Goal: Find specific page/section: Find specific page/section

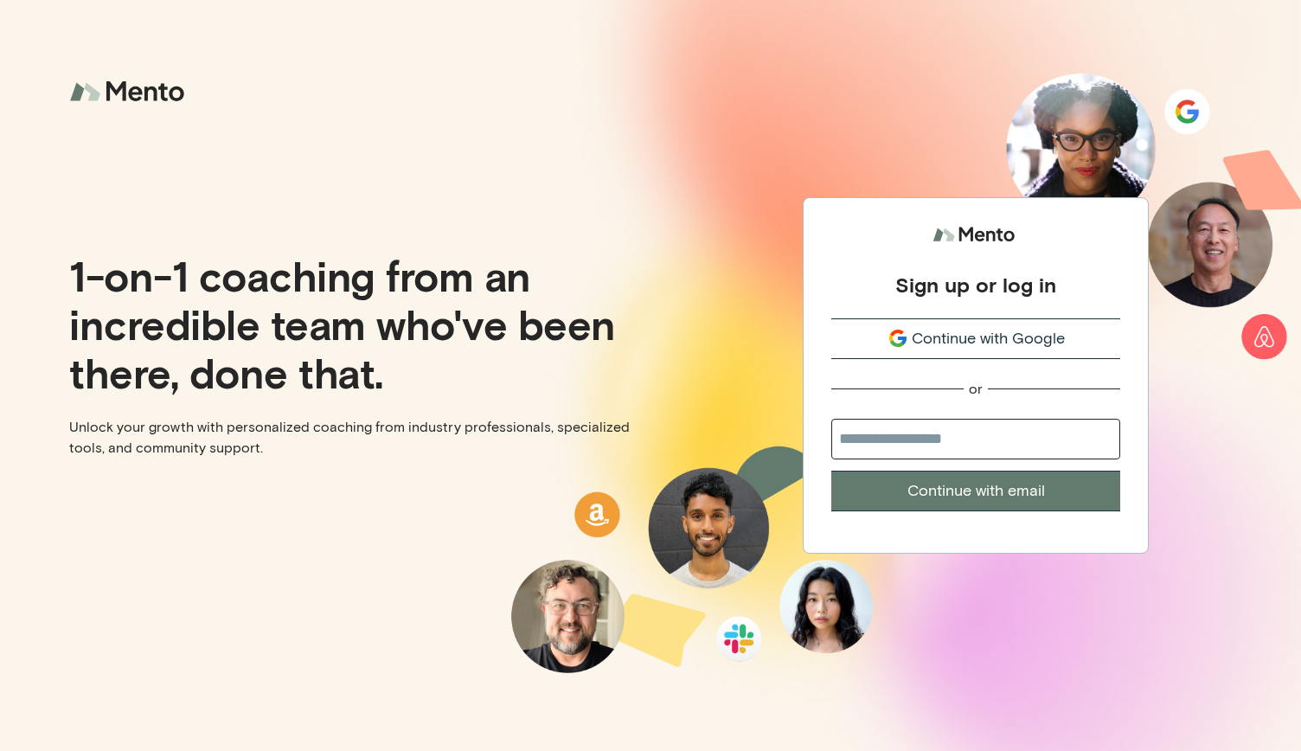
click at [958, 342] on span "Continue with Google" at bounding box center [988, 338] width 153 height 23
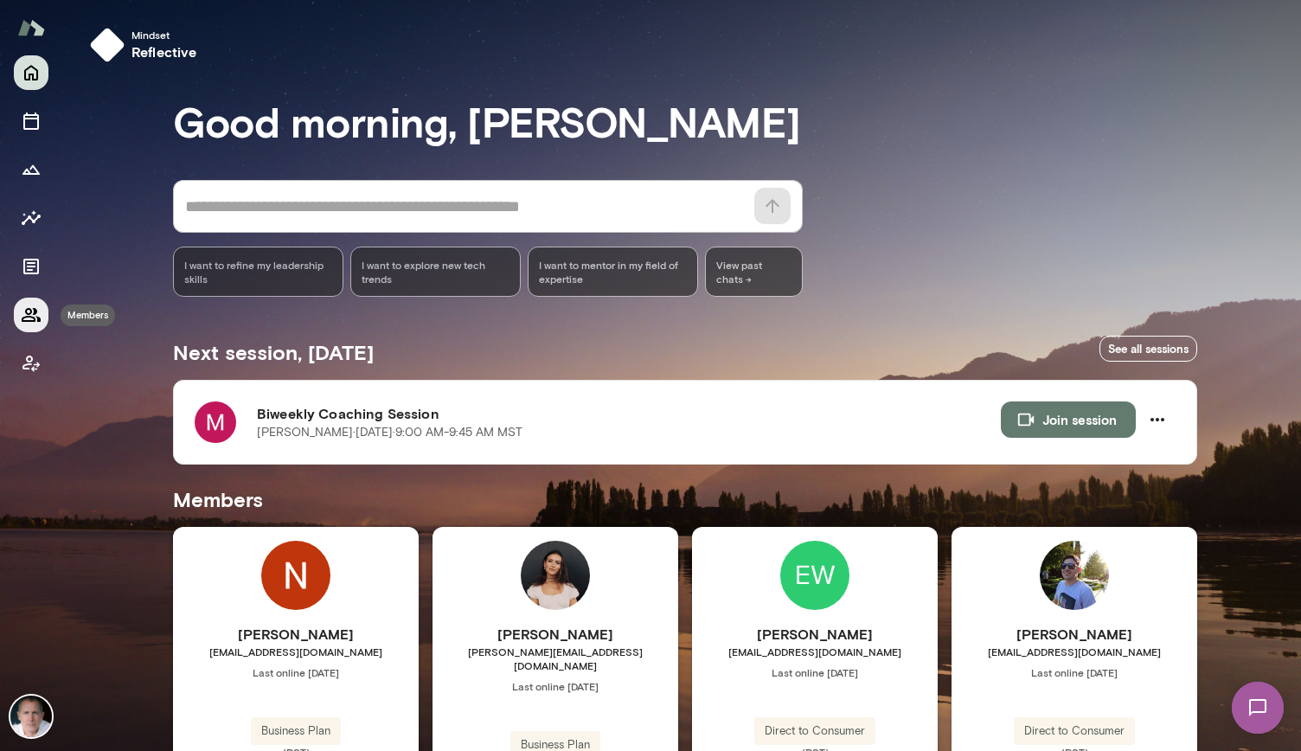
click at [29, 316] on icon "Members" at bounding box center [31, 315] width 19 height 14
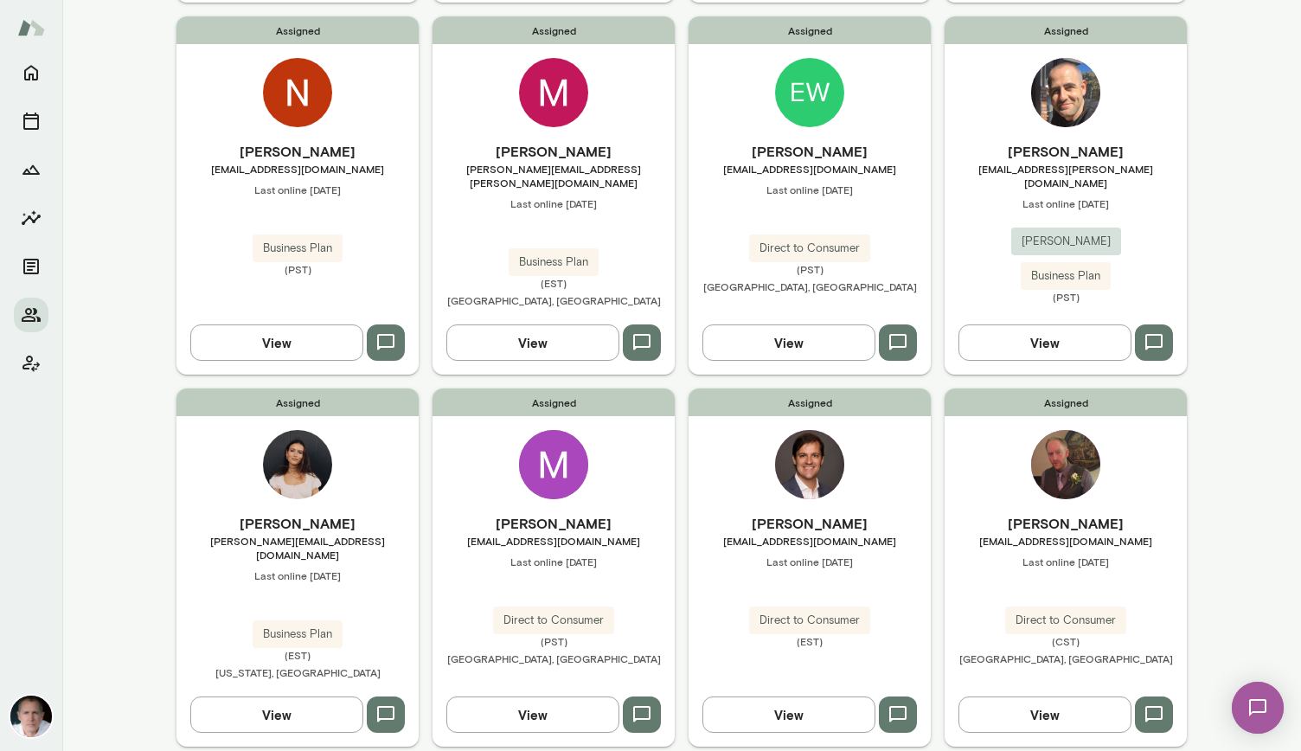
scroll to position [894, 0]
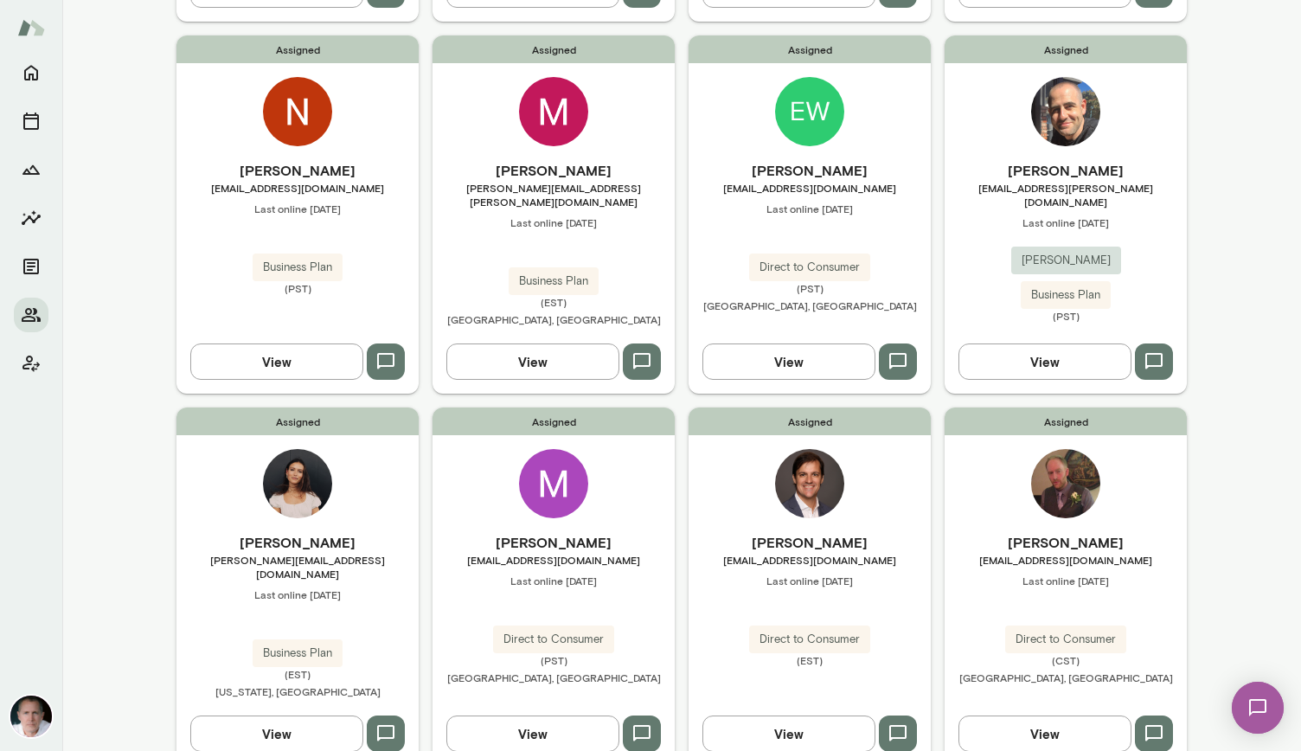
click at [543, 89] on img at bounding box center [553, 111] width 69 height 69
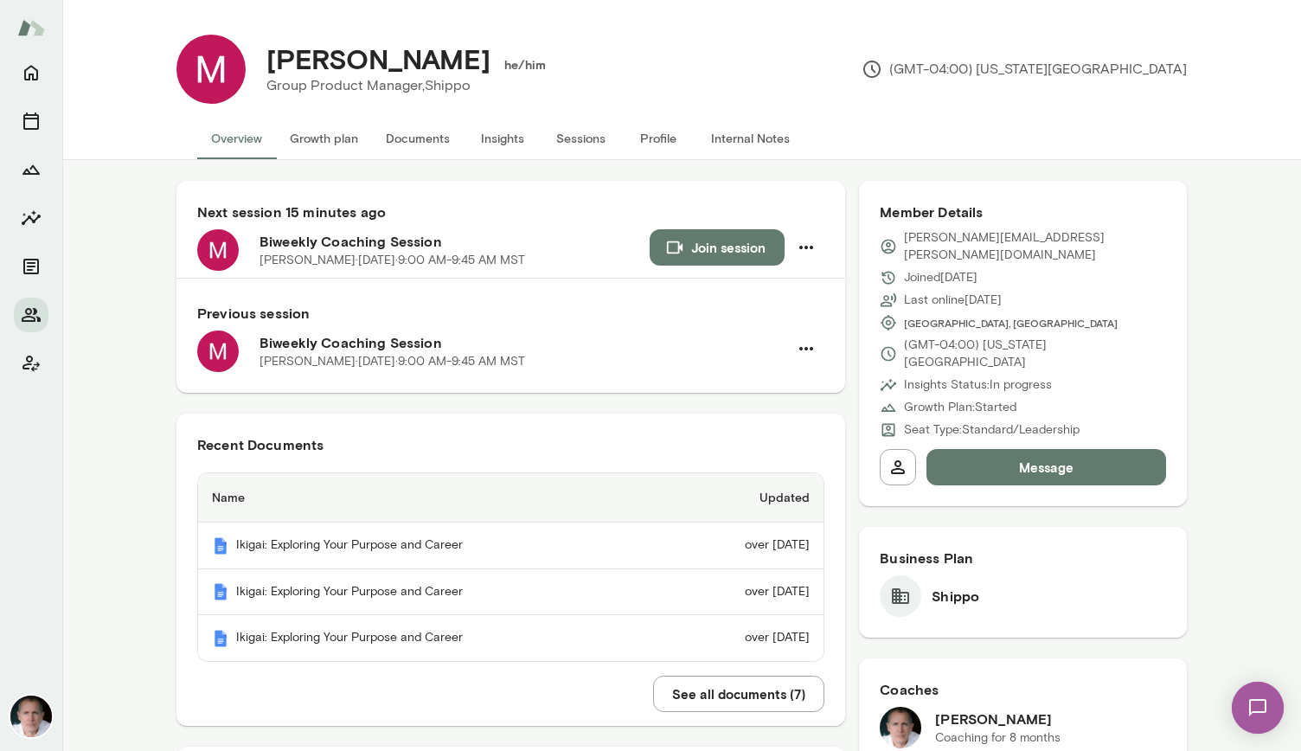
click at [698, 695] on button "See all documents ( 7 )" at bounding box center [738, 694] width 171 height 36
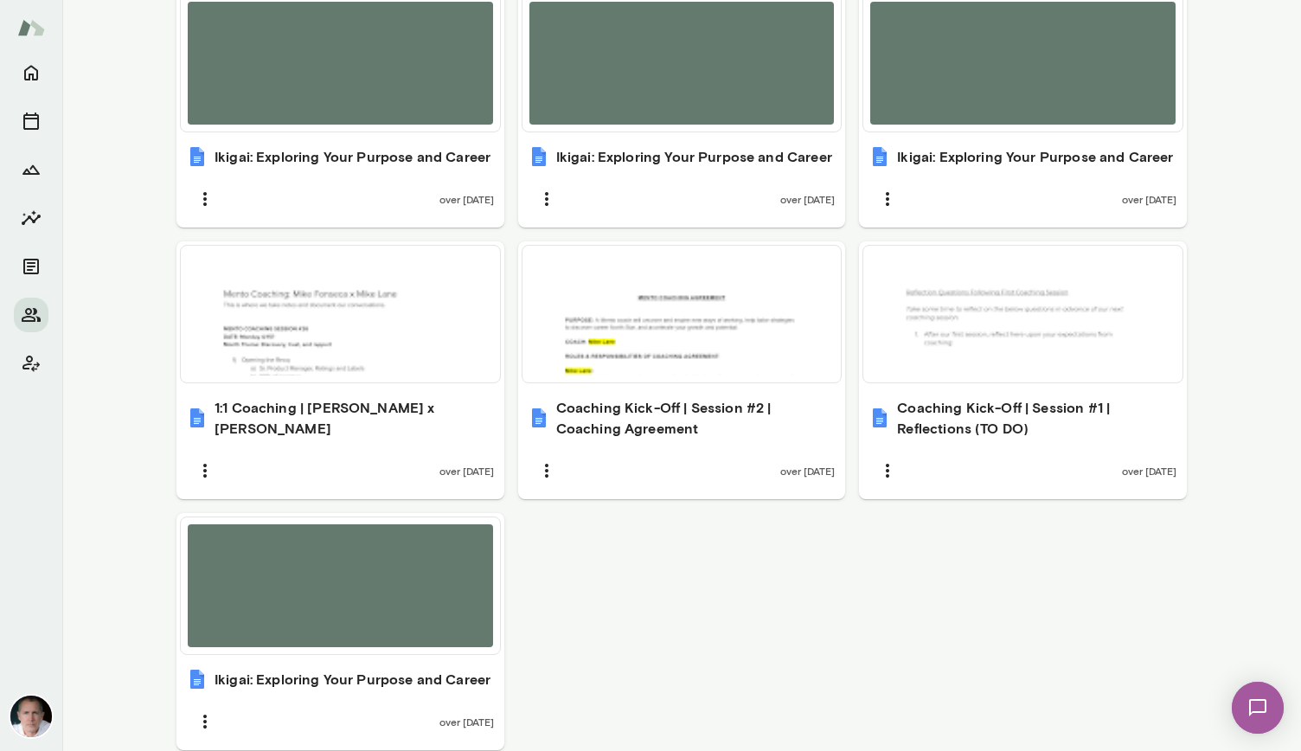
scroll to position [759, 0]
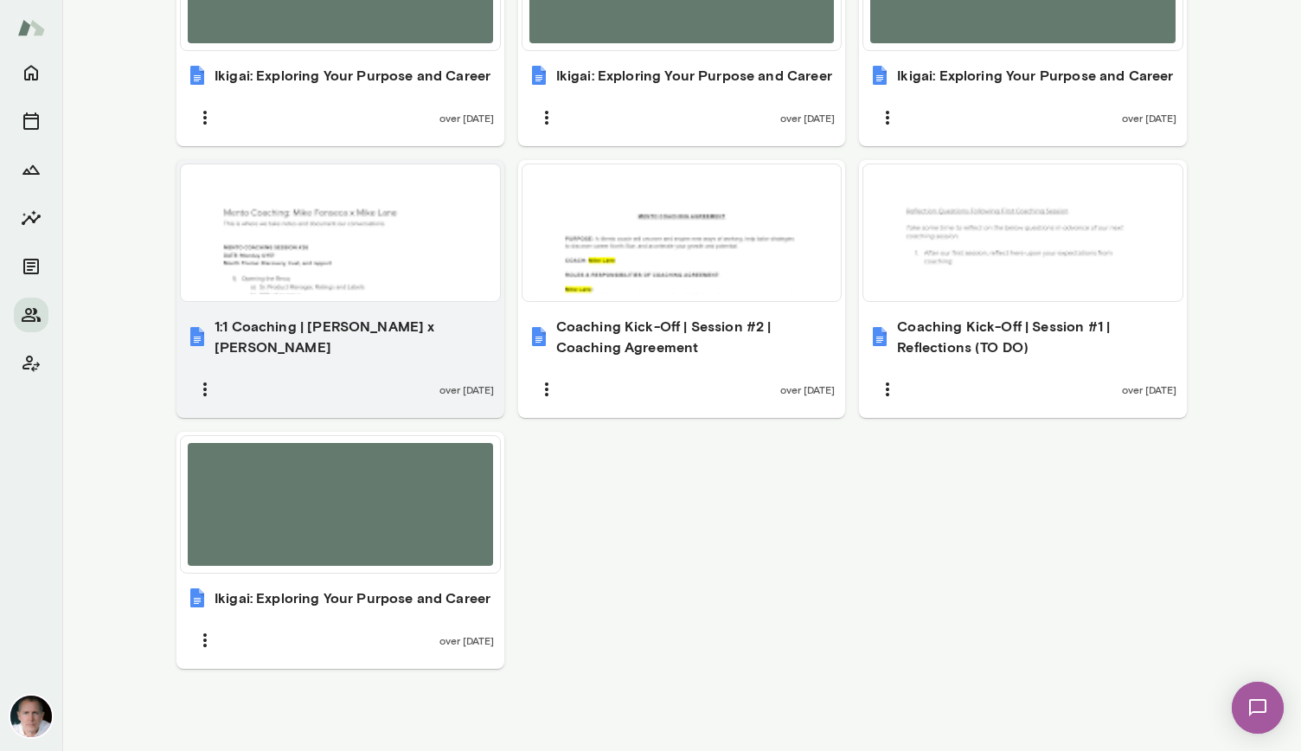
click at [343, 251] on div at bounding box center [340, 232] width 305 height 123
